Goal: Book appointment/travel/reservation

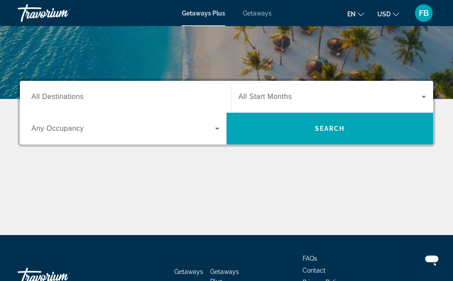
scroll to position [166, 0]
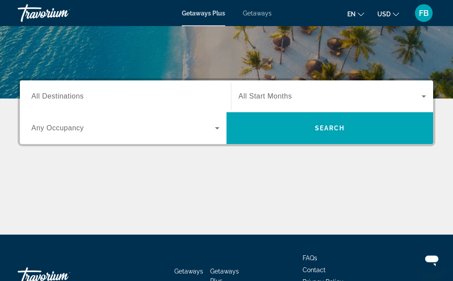
click at [65, 95] on span "All Destinations" at bounding box center [57, 97] width 52 height 8
click at [65, 95] on input "Destination All Destinations" at bounding box center [125, 97] width 188 height 11
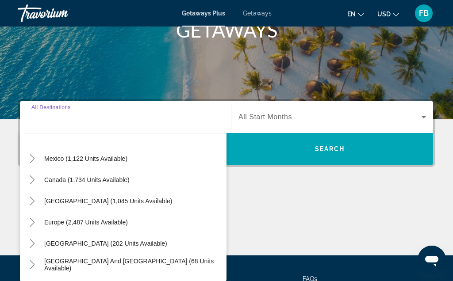
scroll to position [40, 0]
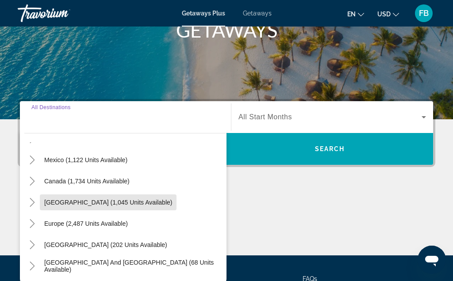
click at [115, 205] on span "[GEOGRAPHIC_DATA] (1,045 units available)" at bounding box center [108, 202] width 128 height 7
type input "**********"
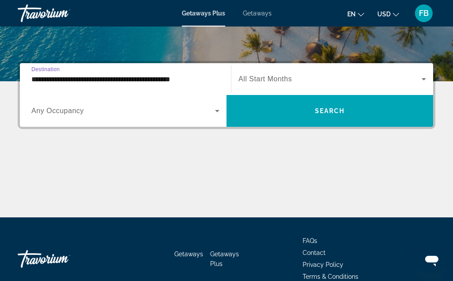
scroll to position [189, 0]
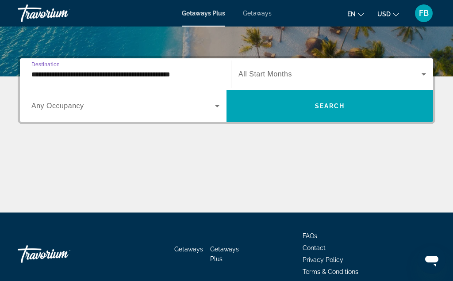
click at [419, 16] on span "FB" at bounding box center [424, 13] width 10 height 9
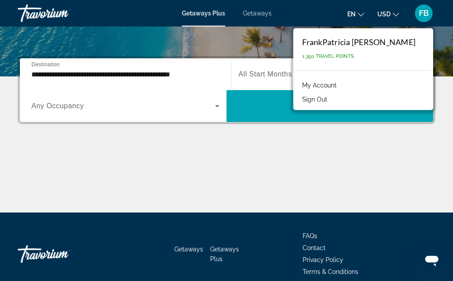
click at [389, 37] on div "FrankPatricia [PERSON_NAME]" at bounding box center [358, 42] width 113 height 10
click at [374, 41] on div "FrankPatricia [PERSON_NAME]" at bounding box center [358, 42] width 113 height 10
click at [354, 54] on span "1,350 Travel Points" at bounding box center [328, 57] width 52 height 6
click at [341, 84] on link "My Account" at bounding box center [319, 85] width 43 height 11
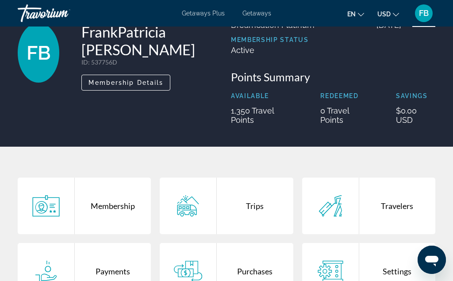
scroll to position [46, 0]
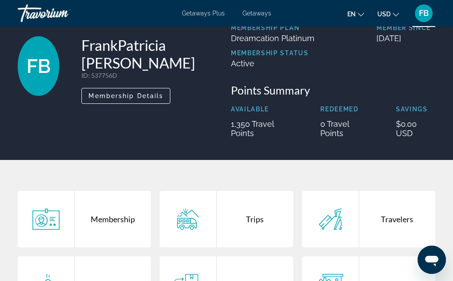
click at [206, 15] on span "Getaways Plus" at bounding box center [203, 13] width 43 height 7
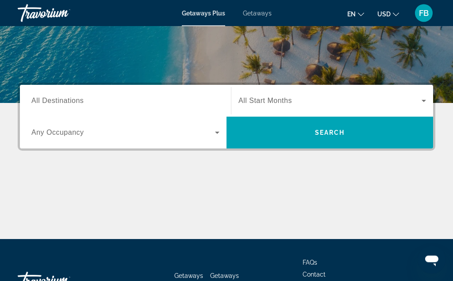
scroll to position [163, 0]
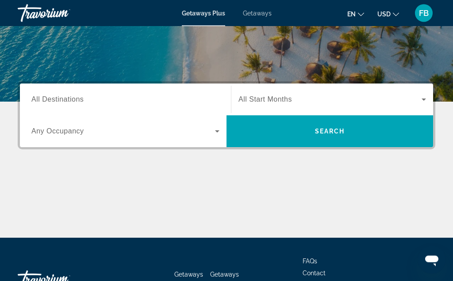
click at [61, 99] on span "All Destinations" at bounding box center [57, 100] width 52 height 8
click at [61, 99] on input "Destination All Destinations" at bounding box center [125, 100] width 188 height 11
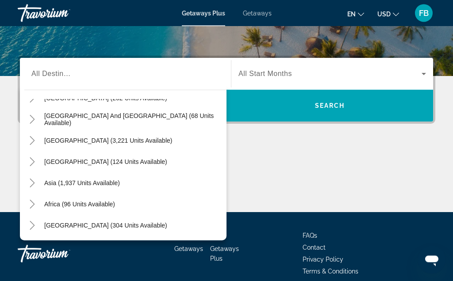
scroll to position [189, 0]
click at [279, 69] on span "Search widget" at bounding box center [329, 74] width 183 height 11
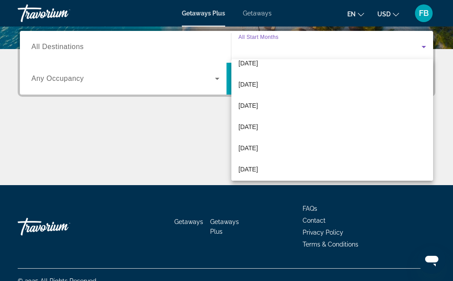
scroll to position [75, 0]
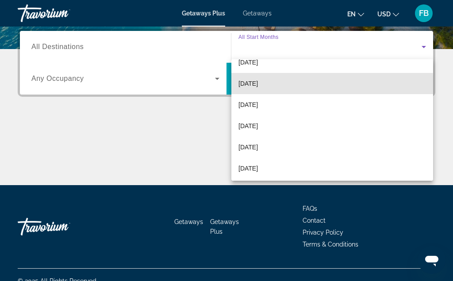
click at [258, 87] on span "[DATE]" at bounding box center [247, 83] width 19 height 11
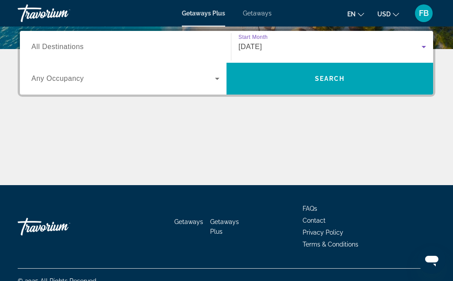
click at [67, 46] on span "All Destinations" at bounding box center [57, 47] width 52 height 8
click at [67, 46] on input "Destination All Destinations" at bounding box center [125, 47] width 188 height 11
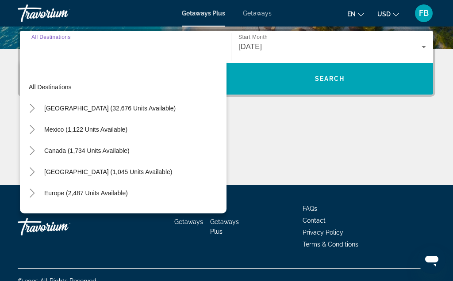
click at [332, 80] on span "Search" at bounding box center [330, 78] width 30 height 7
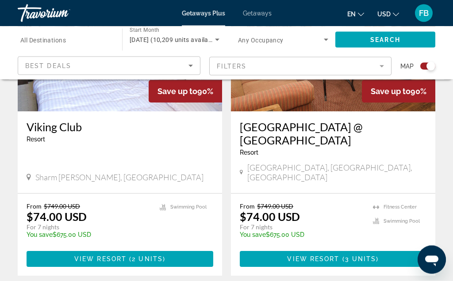
scroll to position [2020, 0]
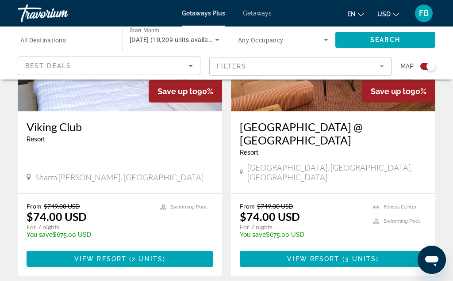
click at [378, 69] on mat-form-field "Filters" at bounding box center [300, 66] width 183 height 19
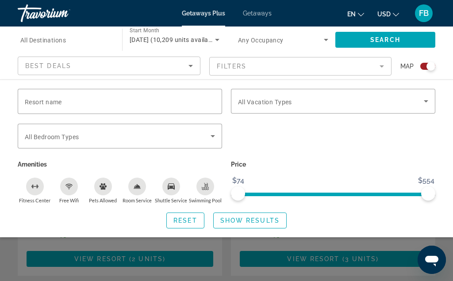
click at [382, 69] on mat-form-field "Filters" at bounding box center [300, 66] width 183 height 19
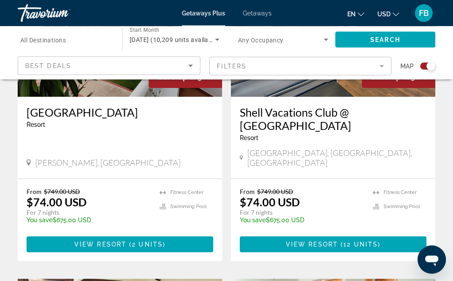
scroll to position [1701, 0]
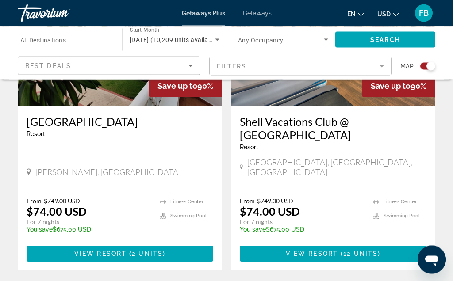
click at [32, 37] on span "All Destinations" at bounding box center [43, 40] width 46 height 7
click at [32, 37] on input "Destination All Destinations" at bounding box center [65, 40] width 90 height 11
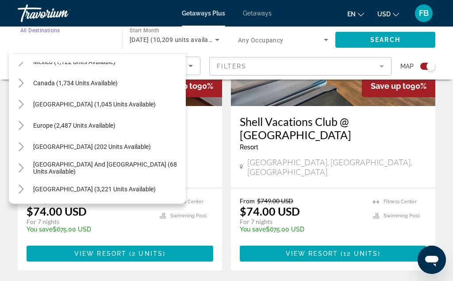
scroll to position [57, 0]
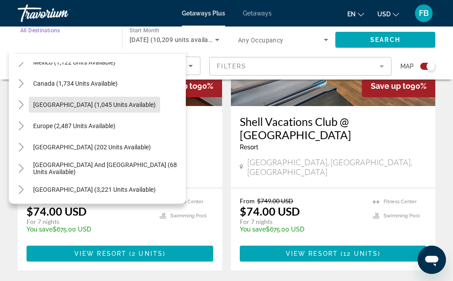
click at [139, 103] on span "[GEOGRAPHIC_DATA] (1,045 units available)" at bounding box center [94, 104] width 122 height 7
type input "**********"
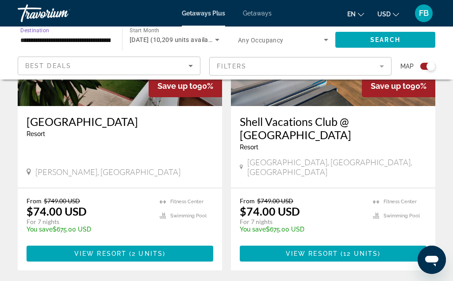
click at [386, 38] on span "Search" at bounding box center [385, 39] width 30 height 7
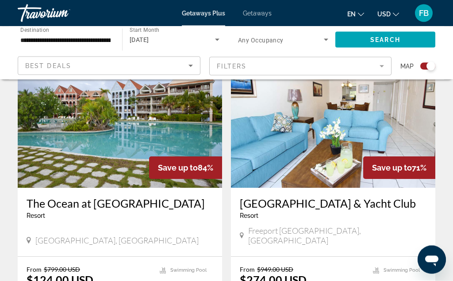
scroll to position [1264, 0]
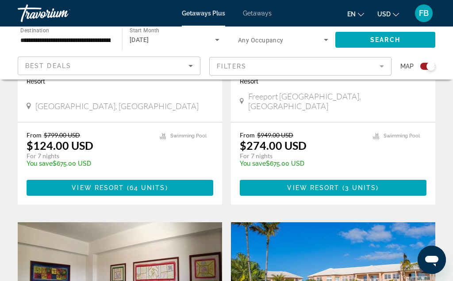
click at [355, 177] on span "Main content" at bounding box center [333, 187] width 187 height 21
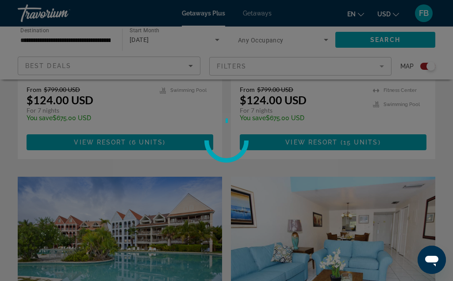
scroll to position [1131, 0]
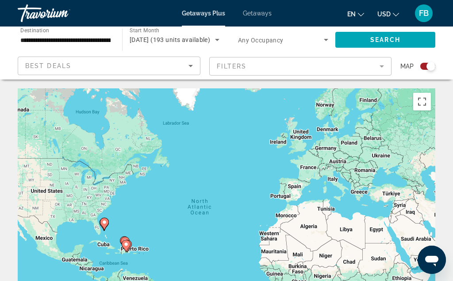
click at [205, 12] on span "Getaways Plus" at bounding box center [203, 13] width 43 height 7
